Goal: Transaction & Acquisition: Subscribe to service/newsletter

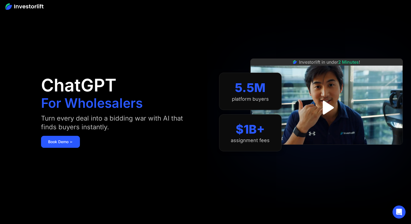
click at [316, 82] on img at bounding box center [327, 102] width 153 height 86
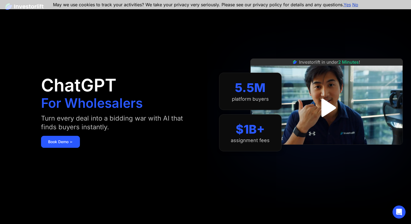
click at [324, 99] on img "open lightbox" at bounding box center [326, 107] width 33 height 33
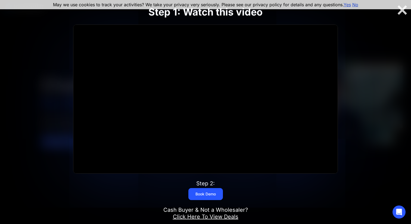
click at [379, 104] on div at bounding box center [205, 112] width 411 height 224
click at [403, 13] on div at bounding box center [402, 9] width 17 height 11
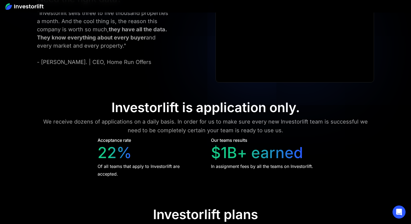
scroll to position [2261, 0]
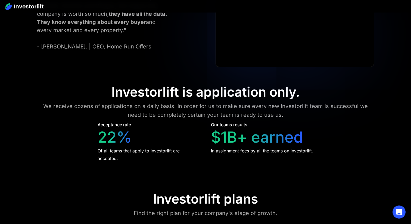
click at [220, 131] on div "$1B+ earned" at bounding box center [257, 137] width 92 height 18
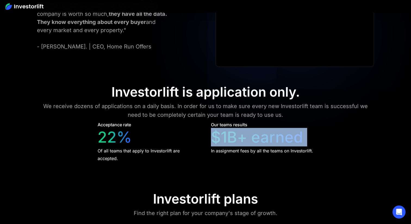
click at [220, 131] on div "$1B+ earned" at bounding box center [257, 137] width 92 height 18
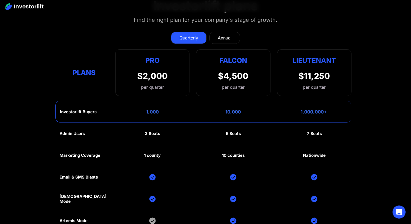
scroll to position [2452, 0]
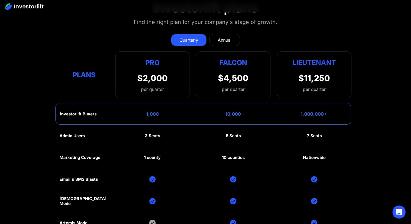
click at [235, 73] on div "$4,500" at bounding box center [233, 78] width 30 height 10
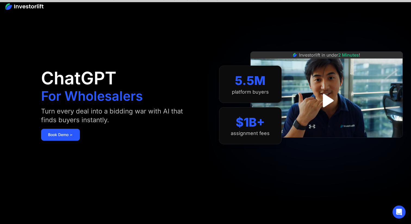
scroll to position [0, 0]
